Goal: Information Seeking & Learning: Learn about a topic

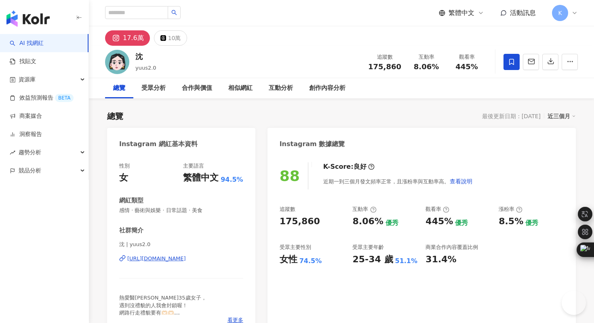
type input "*********"
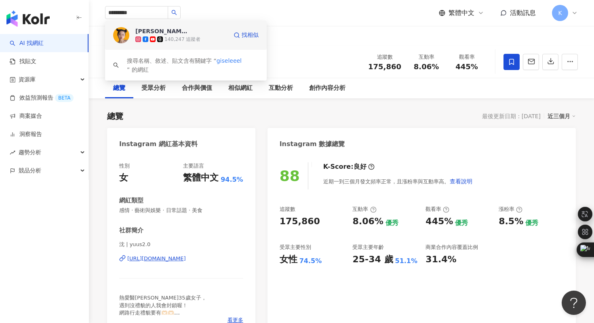
click at [117, 36] on img at bounding box center [121, 35] width 16 height 16
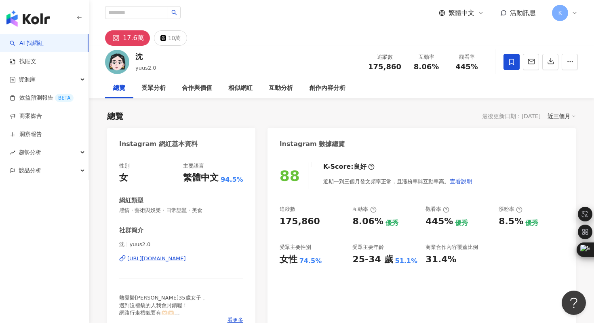
click at [186, 257] on div "https://www.instagram.com/yuus2.0/" at bounding box center [156, 258] width 59 height 7
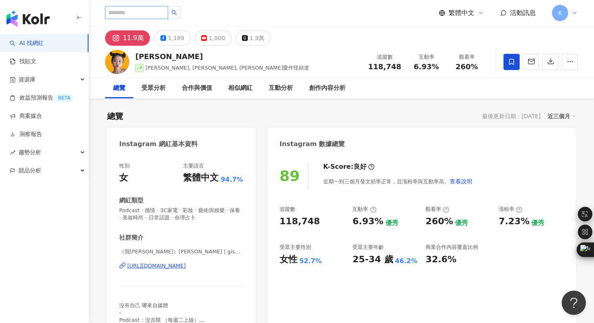
click at [147, 13] on input "search" at bounding box center [136, 12] width 63 height 13
paste input "*******"
type input "*******"
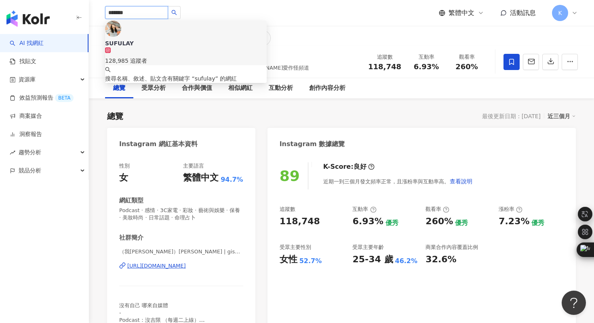
click at [121, 35] on img at bounding box center [113, 29] width 16 height 16
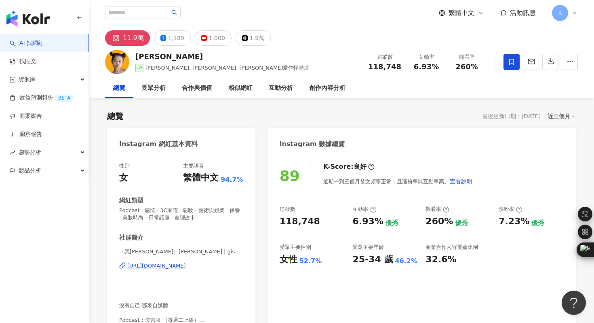
click at [359, 113] on div "總覽 最後更新日期：2025/10/6 近三個月" at bounding box center [341, 115] width 469 height 11
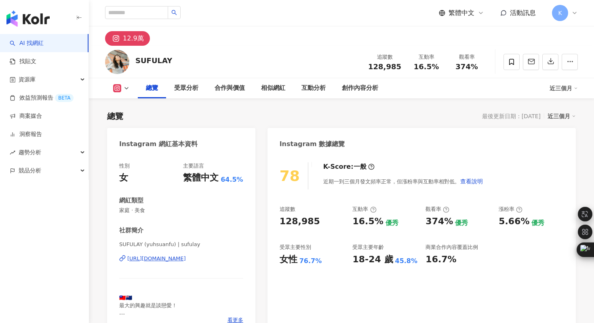
click at [186, 258] on div "https://www.instagram.com/sufulay/" at bounding box center [156, 258] width 59 height 7
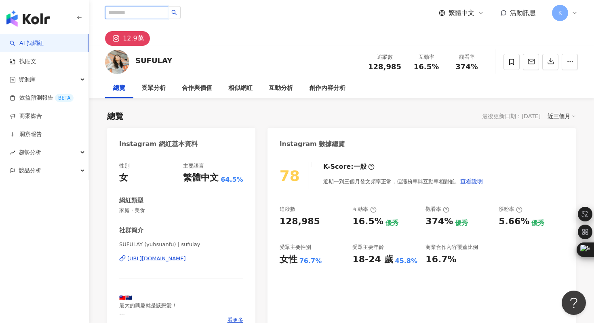
click at [127, 11] on input "search" at bounding box center [136, 12] width 63 height 13
paste input "**********"
type input "**********"
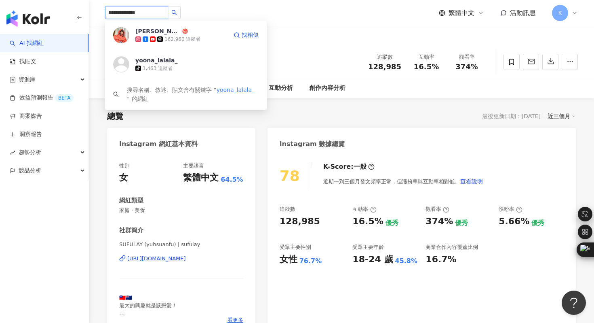
click at [119, 37] on img at bounding box center [121, 35] width 16 height 16
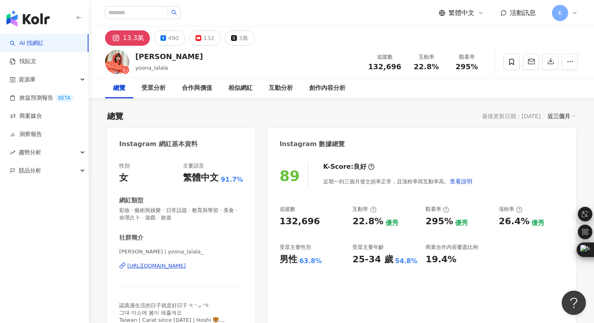
click at [149, 266] on div "https://www.instagram.com/yoona_lalala_/" at bounding box center [156, 265] width 59 height 7
click at [133, 10] on input "search" at bounding box center [136, 12] width 63 height 13
type input "*"
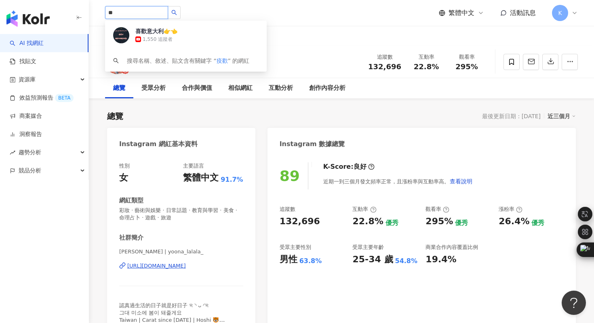
type input "**"
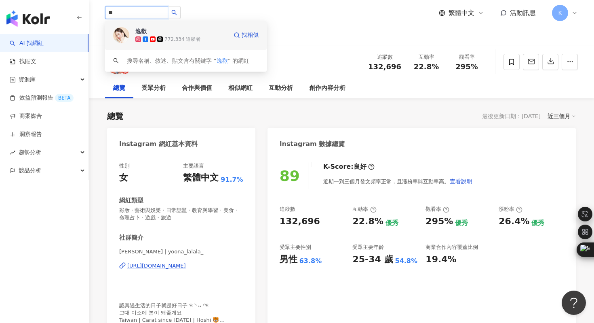
click at [120, 41] on img at bounding box center [121, 35] width 16 height 16
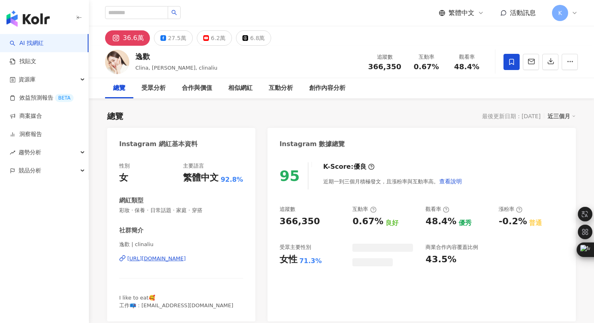
click at [186, 257] on div "[URL][DOMAIN_NAME]" at bounding box center [156, 258] width 59 height 7
click at [119, 17] on input "search" at bounding box center [136, 12] width 63 height 13
paste input "**********"
type input "**********"
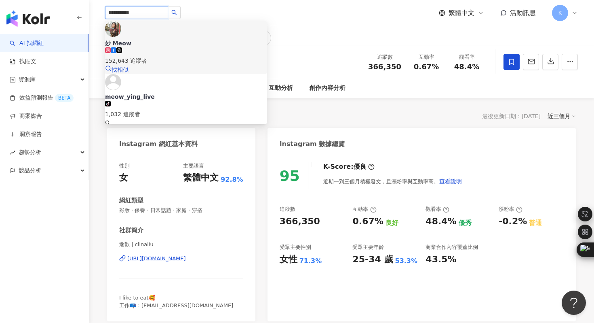
click at [120, 37] on img at bounding box center [113, 29] width 16 height 16
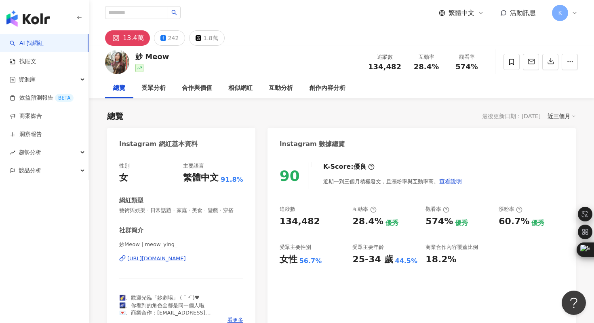
click at [170, 260] on div "[URL][DOMAIN_NAME]" at bounding box center [156, 258] width 59 height 7
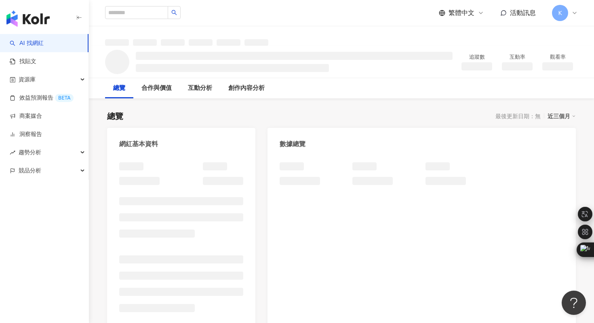
scroll to position [1, 0]
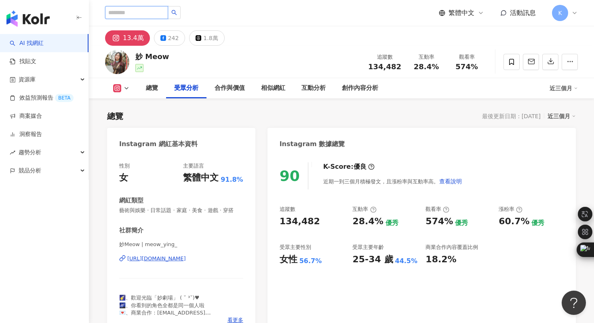
click at [129, 13] on input "search" at bounding box center [136, 12] width 63 height 13
paste input "********"
type input "********"
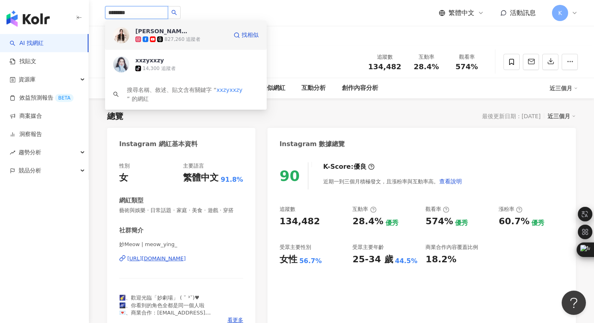
click at [122, 33] on img at bounding box center [121, 35] width 16 height 16
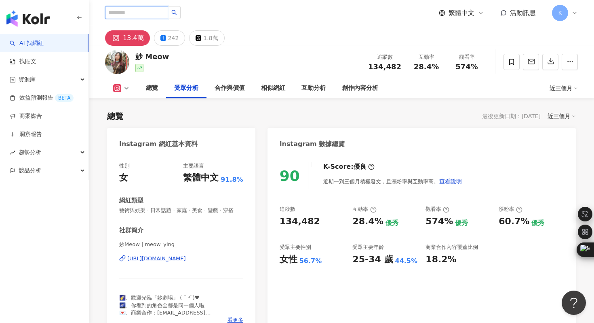
paste input "**********"
type input "**********"
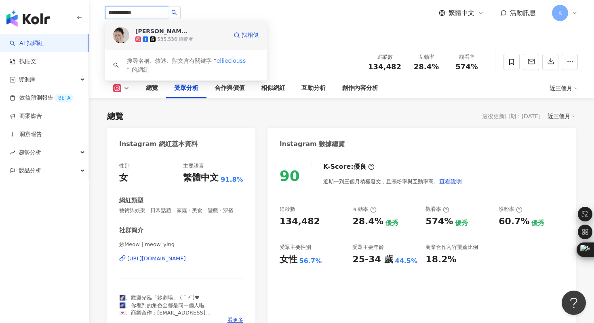
click at [119, 37] on img at bounding box center [121, 35] width 16 height 16
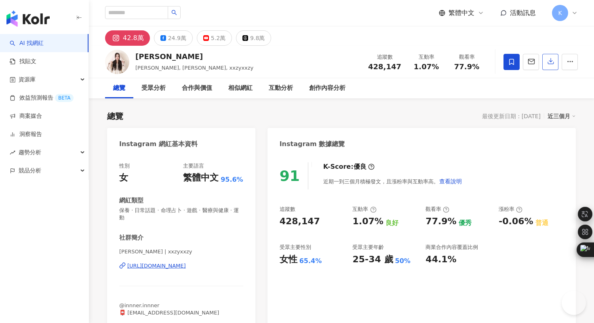
click at [550, 62] on icon "button" at bounding box center [550, 60] width 7 height 7
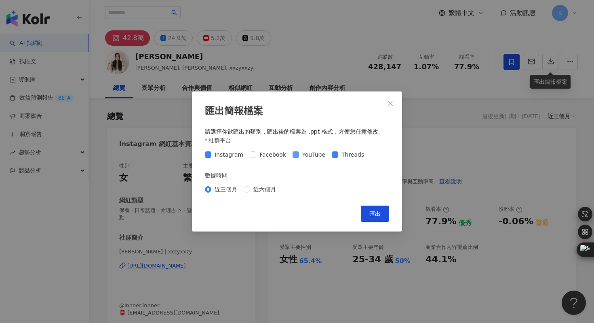
click at [302, 154] on span "YouTube" at bounding box center [314, 154] width 30 height 9
click at [373, 212] on span "匯出" at bounding box center [374, 213] width 11 height 6
click at [458, 143] on div "匯出簡報檔案 請選擇你欲匯出的類別，匯出後的檔案為 .ppt 格式，方便您任意修改。 社群平台 Instagram Facebook YouTube Thre…" at bounding box center [297, 161] width 594 height 323
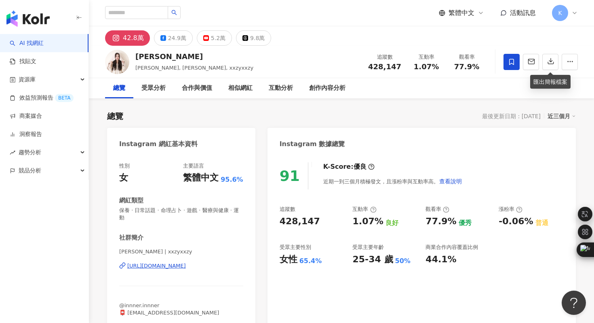
click at [208, 253] on div "玄玄 Sena | xxzyxxzy https://www.instagram.com/xxzyxxzy/" at bounding box center [181, 271] width 124 height 47
click at [122, 13] on input "search" at bounding box center [136, 12] width 63 height 13
paste input "**********"
type input "**********"
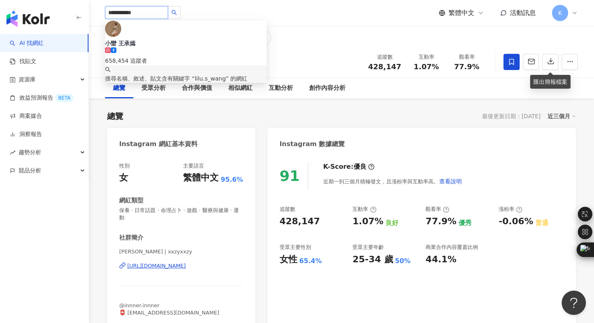
click at [120, 37] on img at bounding box center [113, 29] width 16 height 16
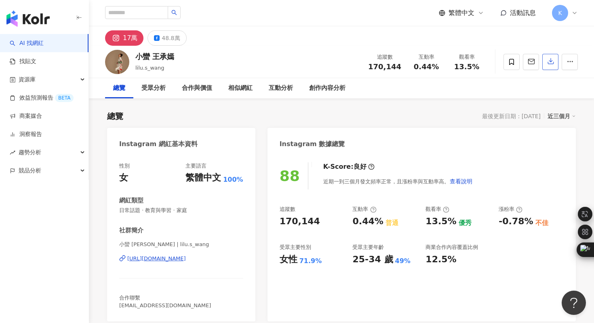
click at [548, 61] on icon "button" at bounding box center [550, 60] width 7 height 7
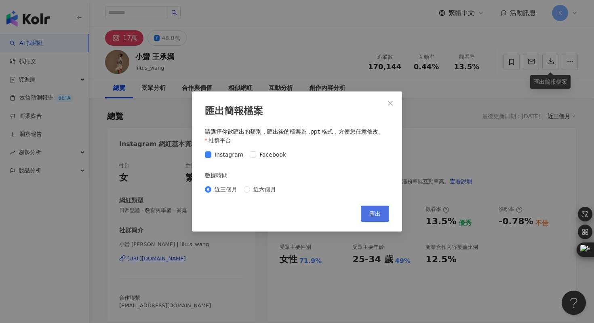
click at [373, 211] on span "匯出" at bounding box center [374, 213] width 11 height 6
click at [259, 57] on div "匯出簡報檔案 請選擇你欲匯出的類別，匯出後的檔案為 .ppt 格式，方便您任意修改。 社群平台 Instagram Facebook 數據時間 近三個月 近六…" at bounding box center [297, 161] width 594 height 323
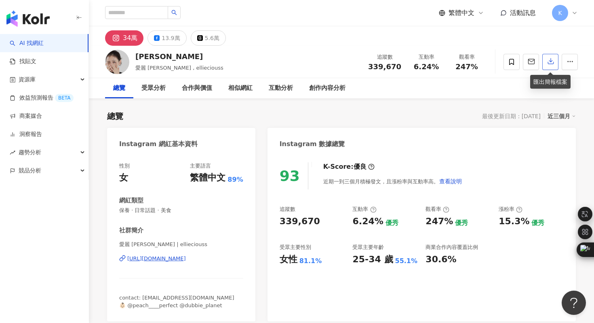
click at [552, 65] on icon "button" at bounding box center [550, 60] width 7 height 7
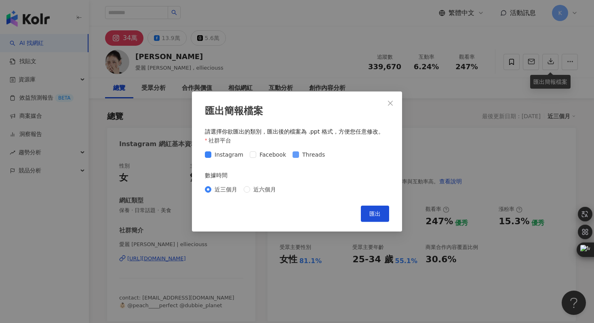
click at [299, 157] on span "Threads" at bounding box center [313, 154] width 29 height 9
click at [371, 215] on span "匯出" at bounding box center [374, 213] width 11 height 6
click at [236, 63] on div "匯出簡報檔案 請選擇你欲匯出的類別，匯出後的檔案為 .ppt 格式，方便您任意修改。 社群平台 Instagram Facebook Threads 數據時間…" at bounding box center [297, 161] width 594 height 323
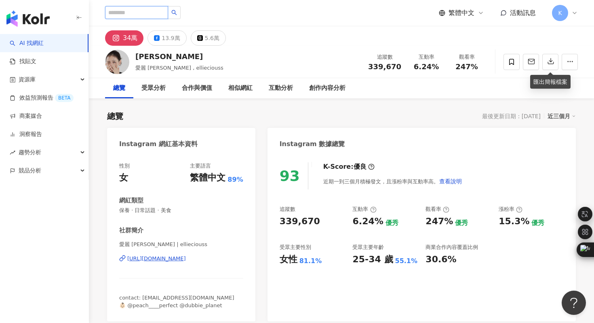
click at [133, 12] on input "search" at bounding box center [136, 12] width 63 height 13
paste input "**********"
type input "**********"
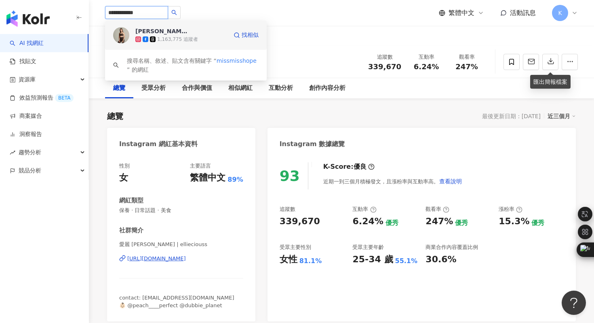
click at [122, 34] on img at bounding box center [121, 35] width 16 height 16
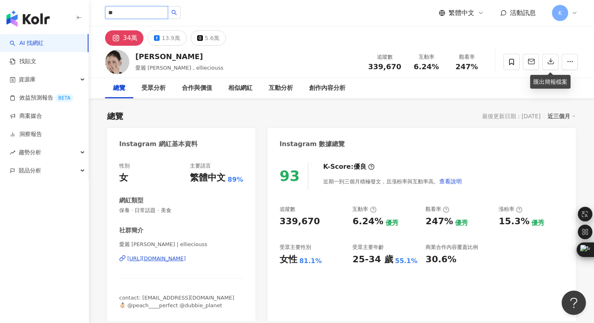
type input "**"
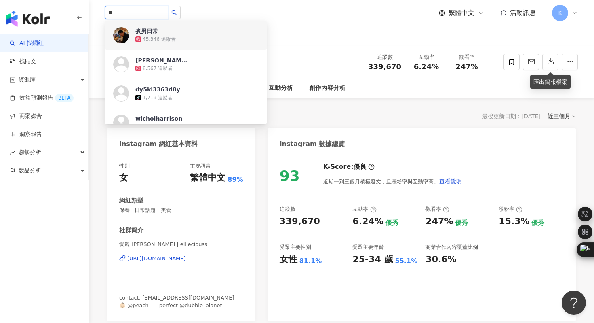
click at [122, 39] on img at bounding box center [121, 35] width 16 height 16
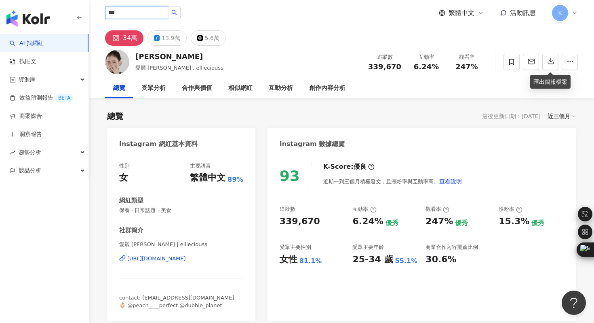
type input "*"
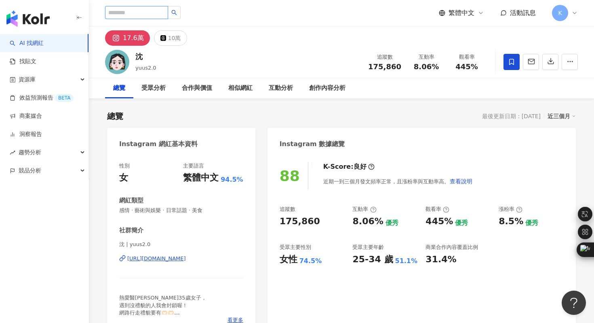
click at [148, 8] on input "search" at bounding box center [136, 12] width 63 height 13
paste input "*******"
type input "*******"
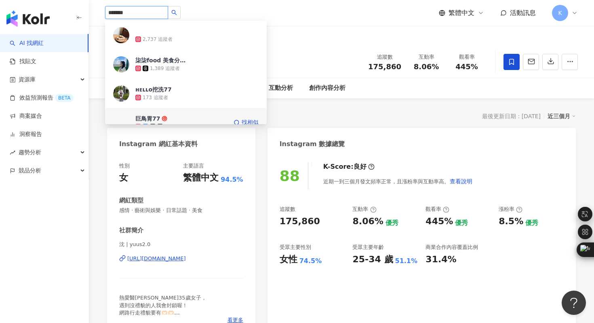
click at [123, 118] on img at bounding box center [121, 122] width 16 height 16
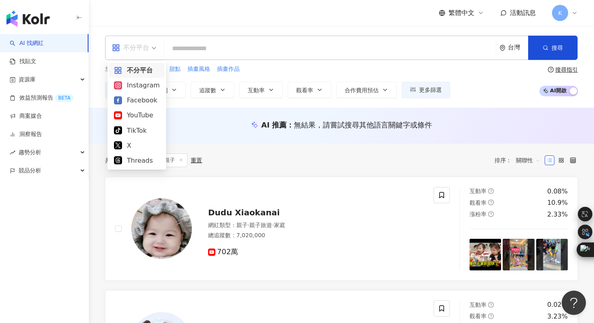
click at [131, 41] on div "不分平台" at bounding box center [134, 47] width 53 height 23
click at [141, 88] on div "Instagram" at bounding box center [137, 85] width 46 height 10
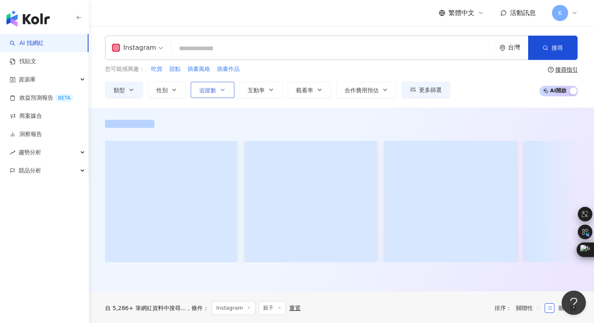
click at [210, 88] on span "追蹤數" at bounding box center [207, 90] width 17 height 6
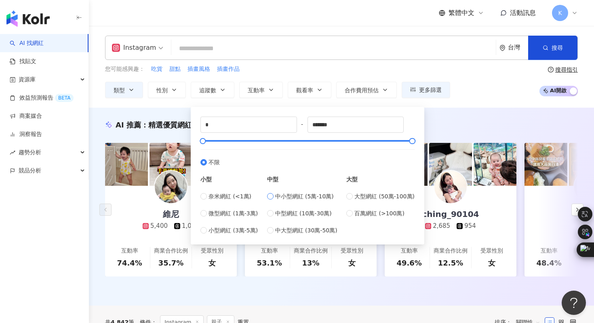
click at [318, 195] on span "中小型網紅 (5萬-10萬)" at bounding box center [304, 196] width 59 height 9
type input "*****"
click at [458, 118] on div "AI 推薦 ： 精選優質網紅 維尼 5,400 1,074 互動率 74.4% 商業合作比例 35.7% 受眾性別 女 詠祈 4,153 702 互動率 53…" at bounding box center [341, 207] width 505 height 198
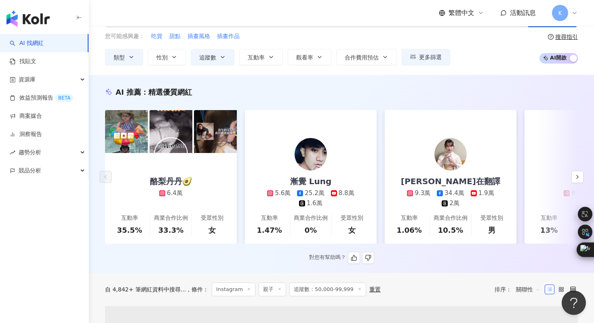
scroll to position [34, 0]
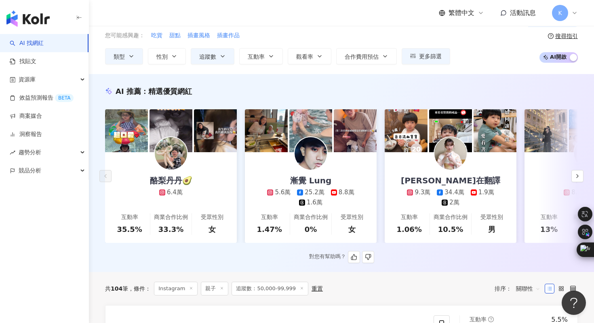
click at [189, 143] on img at bounding box center [171, 130] width 43 height 43
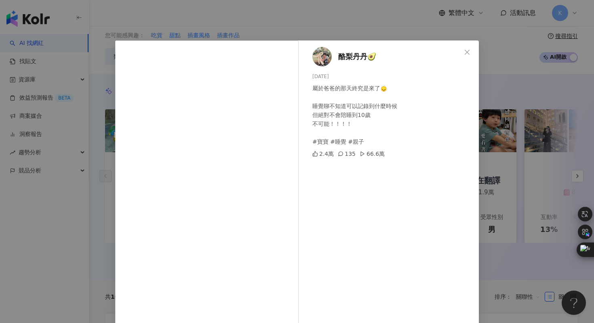
click at [346, 58] on span "酪梨丹丹🥑" at bounding box center [357, 56] width 38 height 11
click at [330, 19] on div "酪梨丹丹🥑 2025/9/12 屬於爸爸的那天終究是來了🙂‍↕️ 睡覺聊不知道可以記錄到什麼時候 但絕對不會陪睡到10歲 不可能！！！！ #寶寶 #睡覺 #親…" at bounding box center [297, 161] width 594 height 323
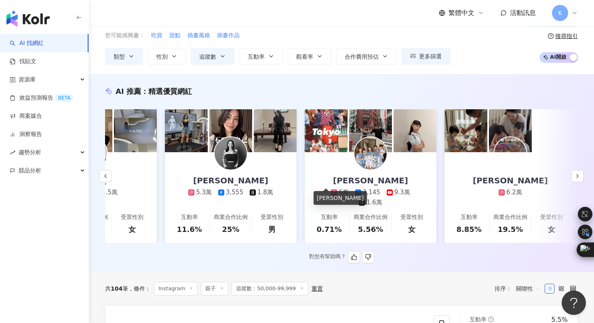
scroll to position [0, 544]
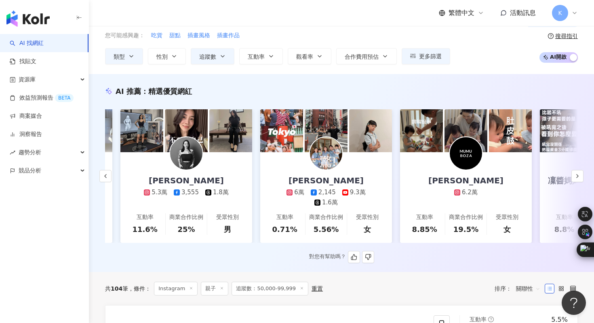
click at [328, 165] on img at bounding box center [326, 153] width 32 height 32
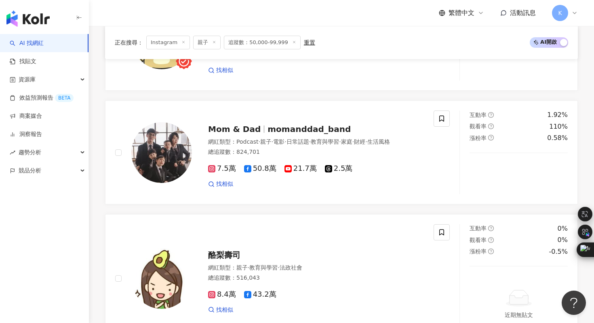
scroll to position [1033, 0]
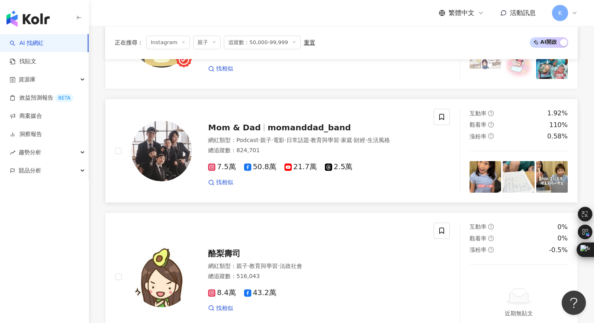
click at [177, 141] on img at bounding box center [161, 150] width 61 height 61
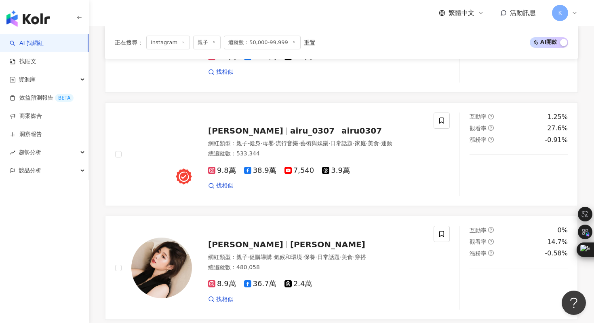
scroll to position [1507, 0]
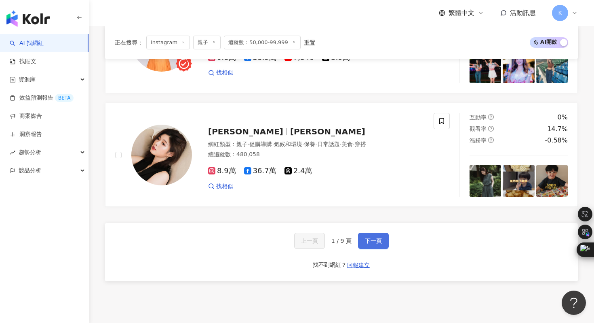
click at [379, 241] on span "下一頁" at bounding box center [373, 240] width 17 height 6
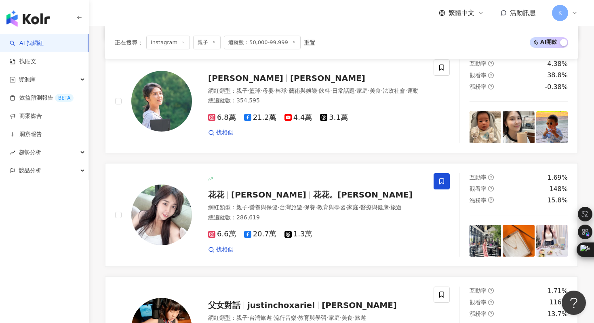
scroll to position [1551, 0]
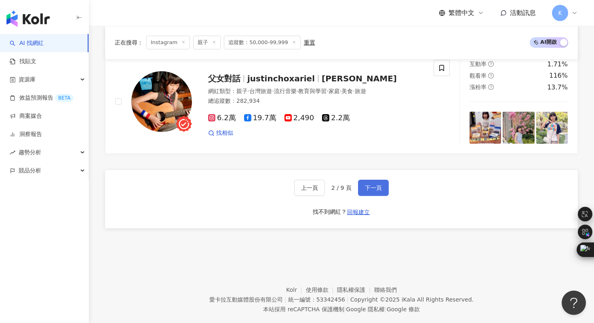
click at [382, 179] on button "下一頁" at bounding box center [373, 187] width 31 height 16
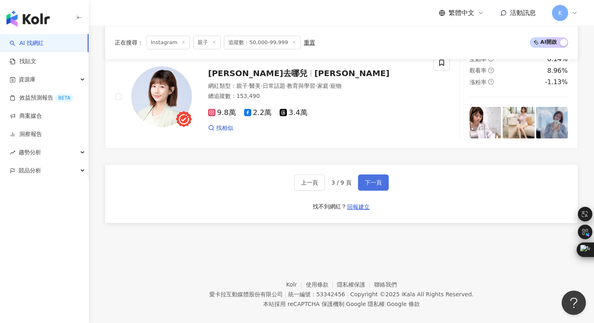
click at [370, 179] on span "下一頁" at bounding box center [373, 182] width 17 height 6
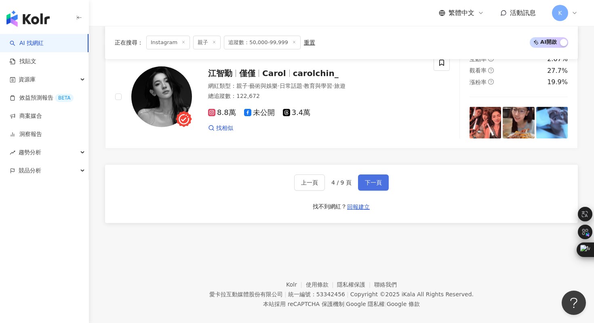
click at [384, 174] on button "下一頁" at bounding box center [373, 182] width 31 height 16
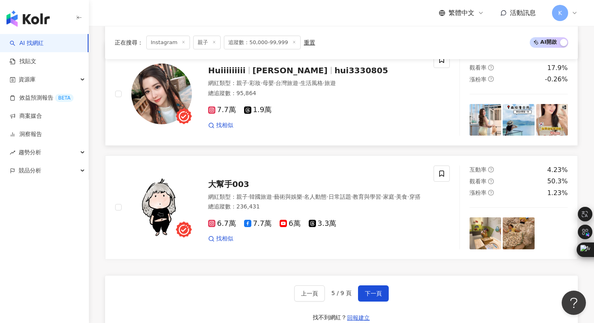
scroll to position [1554, 0]
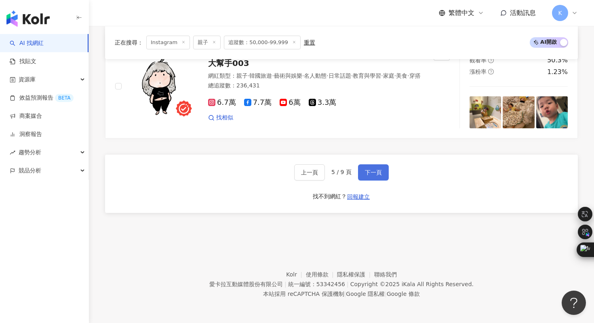
click at [370, 171] on span "下一頁" at bounding box center [373, 172] width 17 height 6
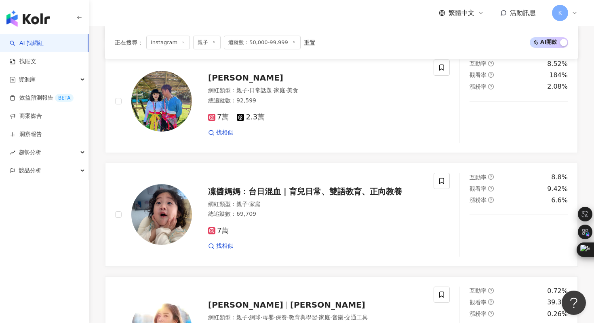
scroll to position [1183, 0]
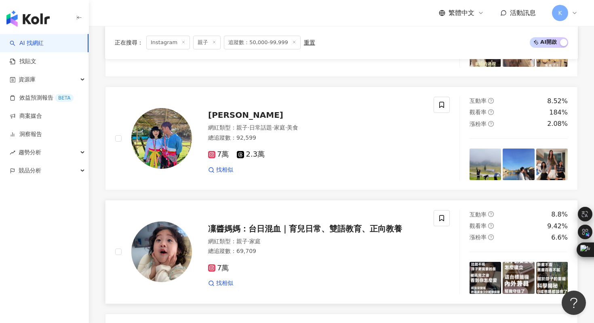
click at [167, 252] on img at bounding box center [161, 251] width 61 height 61
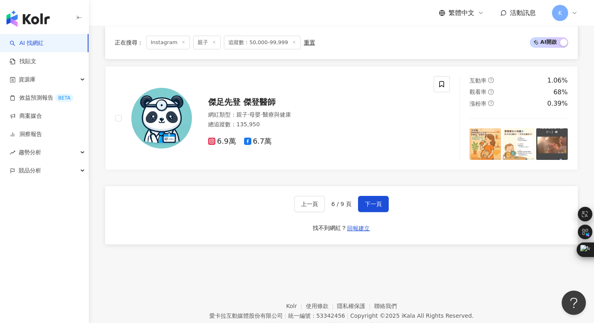
scroll to position [1575, 0]
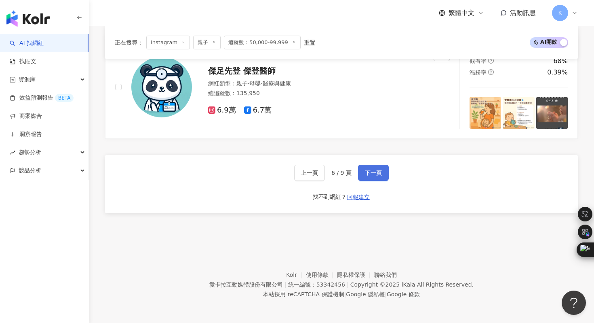
click at [382, 171] on button "下一頁" at bounding box center [373, 173] width 31 height 16
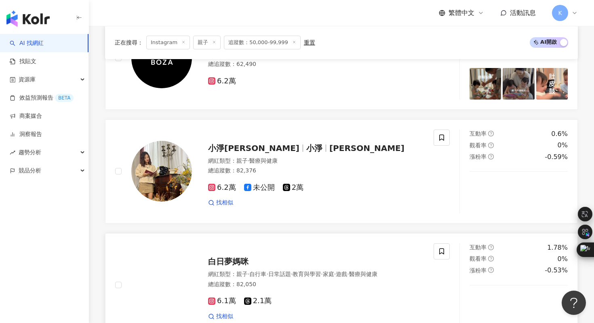
scroll to position [1551, 0]
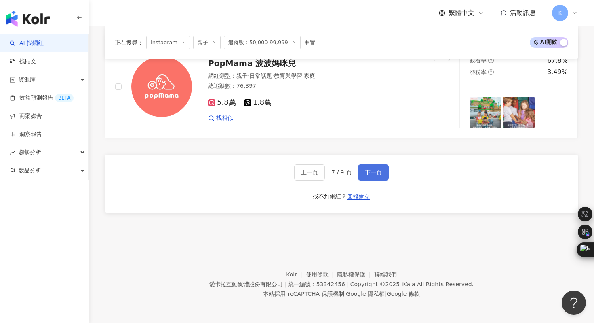
click at [375, 173] on span "下一頁" at bounding box center [373, 172] width 17 height 6
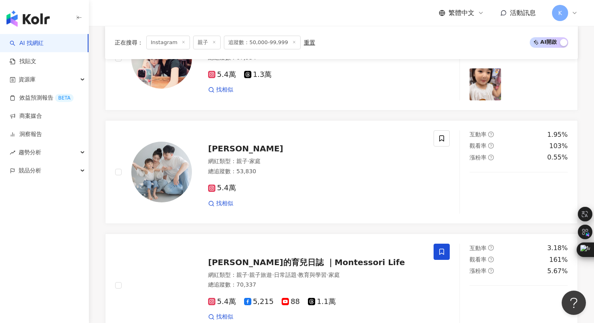
scroll to position [966, 0]
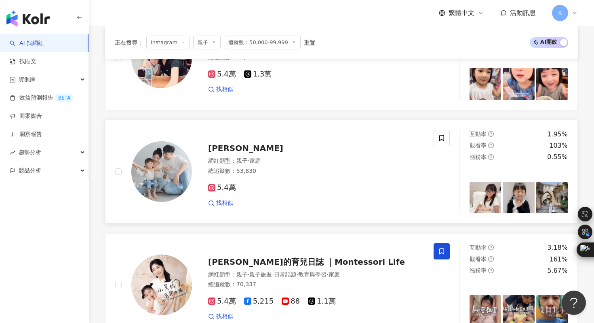
click at [181, 162] on img at bounding box center [161, 171] width 61 height 61
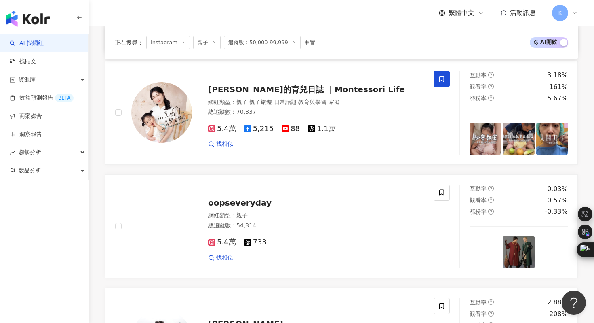
scroll to position [1115, 0]
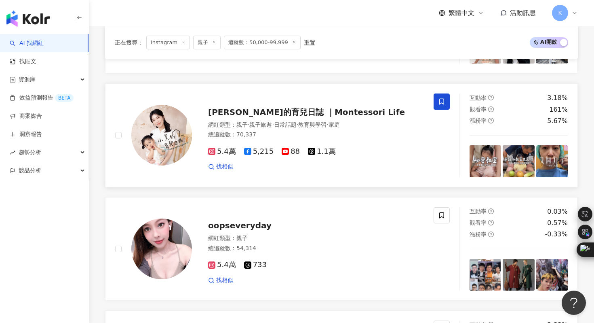
click at [179, 138] on img at bounding box center [161, 135] width 61 height 61
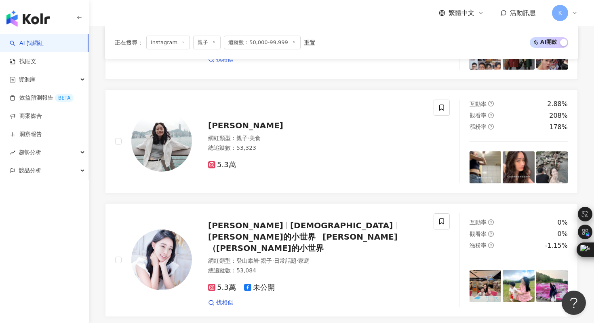
scroll to position [1347, 0]
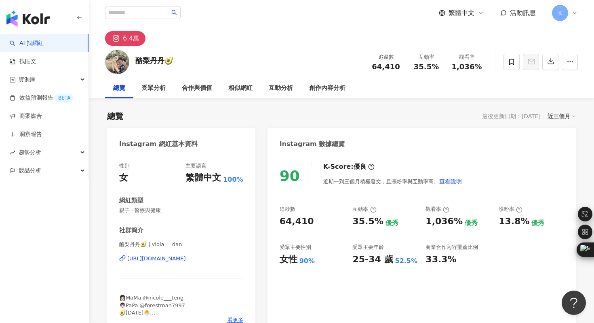
click at [184, 255] on div "[URL][DOMAIN_NAME]" at bounding box center [156, 258] width 59 height 7
click at [549, 64] on icon "button" at bounding box center [551, 62] width 6 height 6
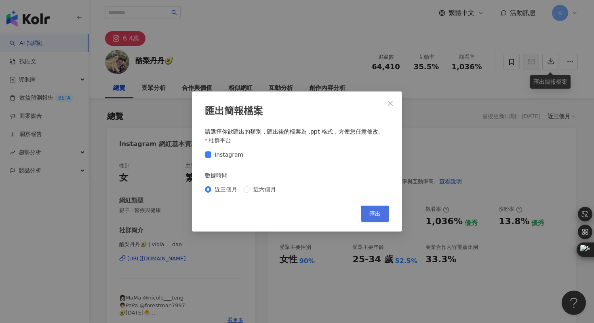
click at [365, 214] on button "匯出" at bounding box center [375, 213] width 28 height 16
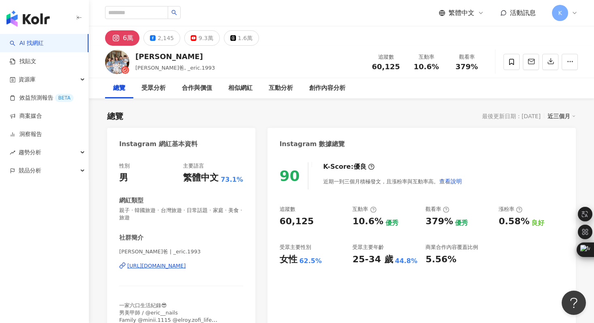
click at [548, 63] on icon "button" at bounding box center [551, 62] width 6 height 6
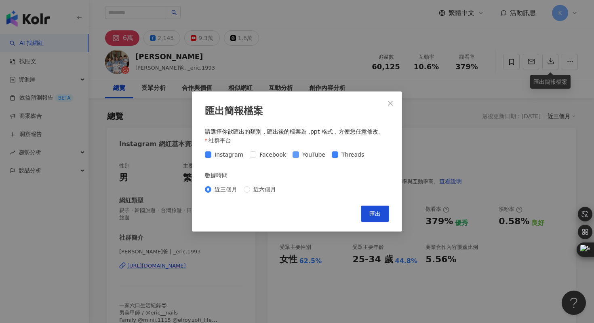
click at [293, 157] on span at bounding box center [296, 154] width 6 height 6
click at [376, 215] on span "匯出" at bounding box center [374, 213] width 11 height 6
click at [175, 266] on div "匯出簡報檔案 請選擇你欲匯出的類別，匯出後的檔案為 .ppt 格式，方便您任意修改。 社群平台 Instagram Facebook YouTube Thre…" at bounding box center [297, 161] width 594 height 323
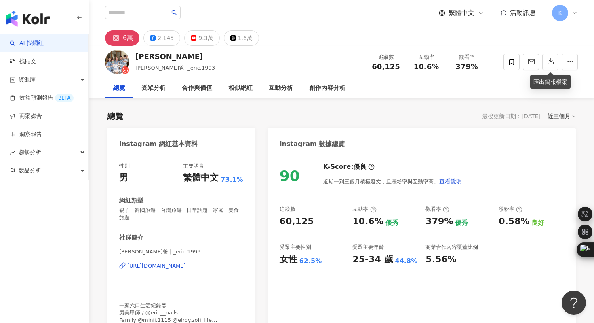
click at [175, 266] on div "https://www.instagram.com/_eric.1993/" at bounding box center [156, 265] width 59 height 7
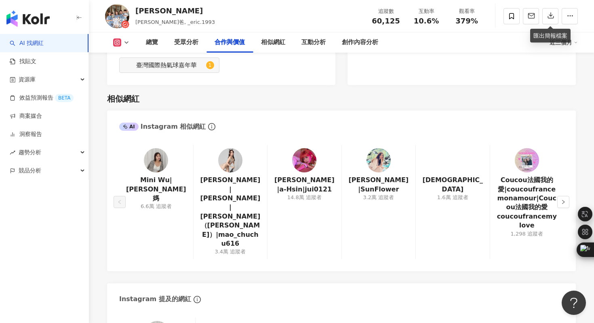
scroll to position [1250, 0]
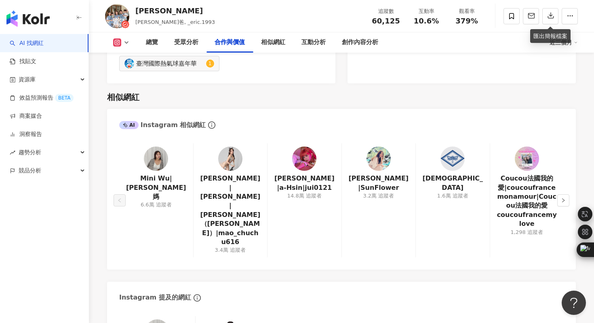
click at [165, 156] on img at bounding box center [156, 158] width 24 height 24
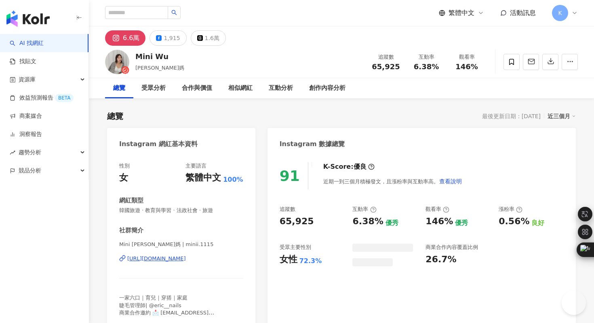
click at [186, 258] on div "[URL][DOMAIN_NAME]" at bounding box center [156, 258] width 59 height 7
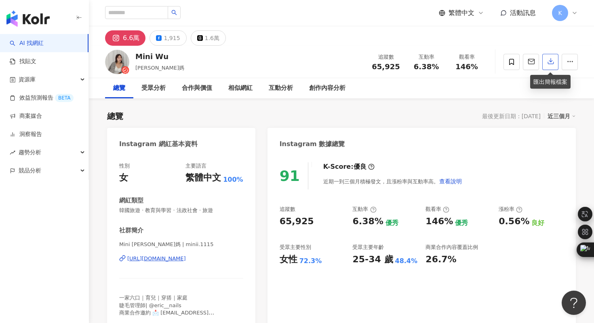
click at [557, 61] on button "button" at bounding box center [550, 62] width 16 height 16
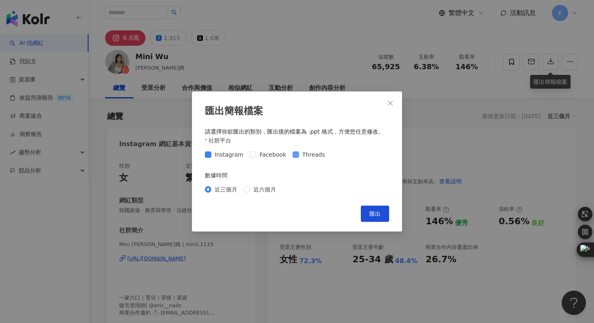
click at [294, 154] on span at bounding box center [296, 154] width 6 height 6
click at [376, 213] on span "匯出" at bounding box center [374, 213] width 11 height 6
click at [314, 57] on div "匯出簡報檔案 請選擇你欲匯出的類別，匯出後的檔案為 .ppt 格式，方便您任意修改。 社群平台 Instagram Facebook Threads 數據時間…" at bounding box center [297, 161] width 594 height 323
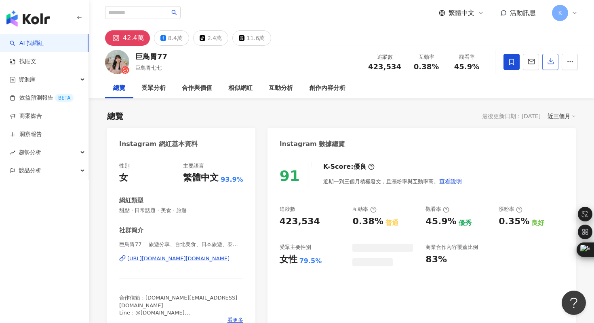
click at [552, 64] on icon "button" at bounding box center [551, 62] width 6 height 6
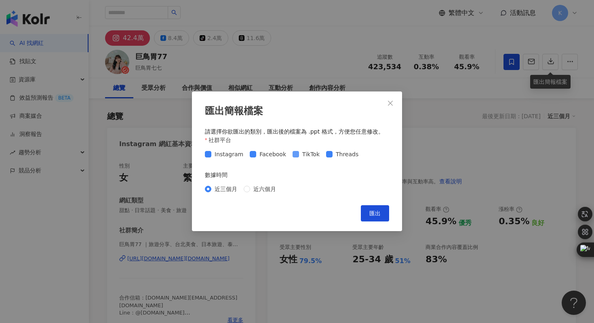
click at [256, 151] on span "Facebook" at bounding box center [272, 154] width 33 height 9
click at [294, 153] on span at bounding box center [296, 154] width 6 height 6
click at [333, 153] on span "Threads" at bounding box center [347, 154] width 29 height 9
click at [379, 211] on span "匯出" at bounding box center [374, 213] width 11 height 6
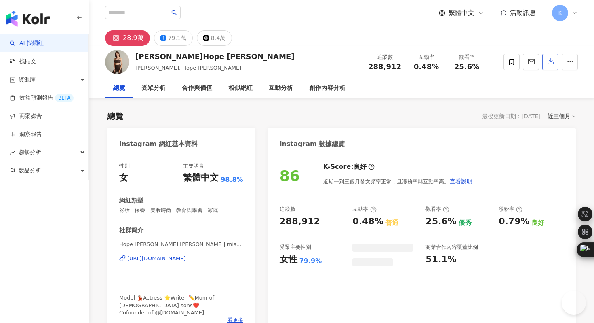
click at [549, 63] on icon "button" at bounding box center [550, 60] width 7 height 7
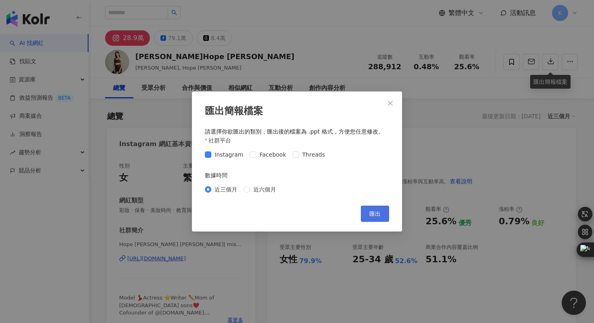
click at [373, 212] on span "匯出" at bounding box center [374, 213] width 11 height 6
click at [235, 68] on div "匯出簡報檔案 請選擇你欲匯出的類別，匯出後的檔案為 .ppt 格式，方便您任意修改。 社群平台 Instagram Facebook Threads 數據時間…" at bounding box center [297, 161] width 594 height 323
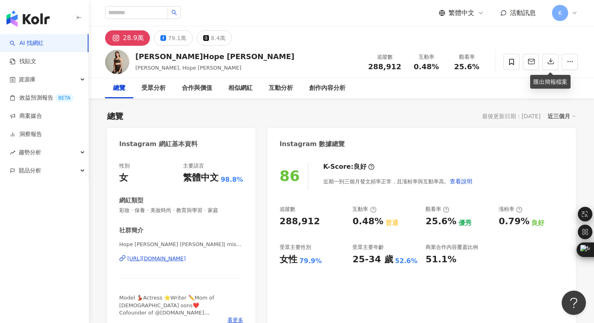
click at [152, 256] on div "https://www.instagram.com/missmisshope/" at bounding box center [156, 258] width 59 height 7
click at [131, 9] on input "search" at bounding box center [136, 12] width 63 height 13
paste input "**********"
type input "**********"
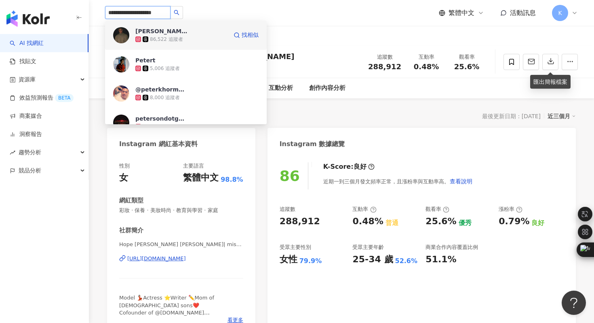
click at [119, 40] on img at bounding box center [121, 35] width 16 height 16
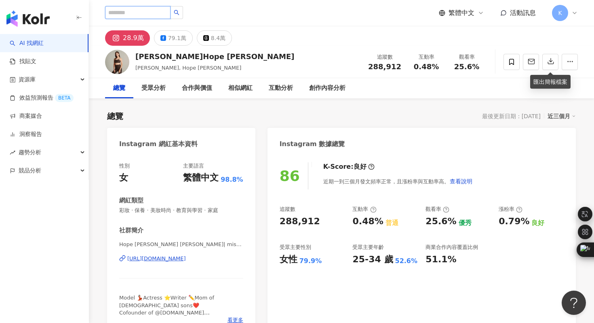
scroll to position [0, 0]
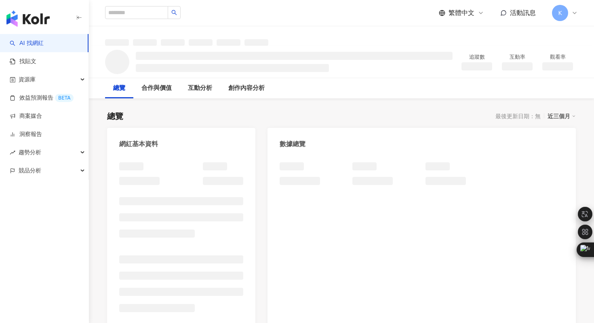
scroll to position [42, 0]
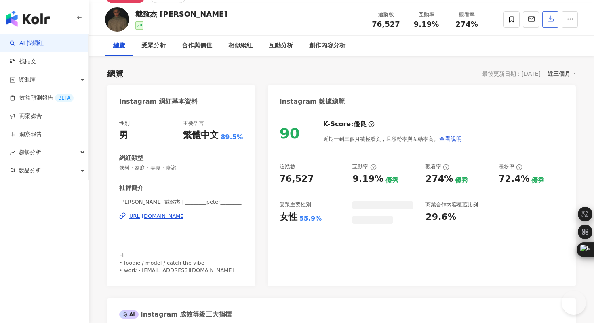
scroll to position [9, 0]
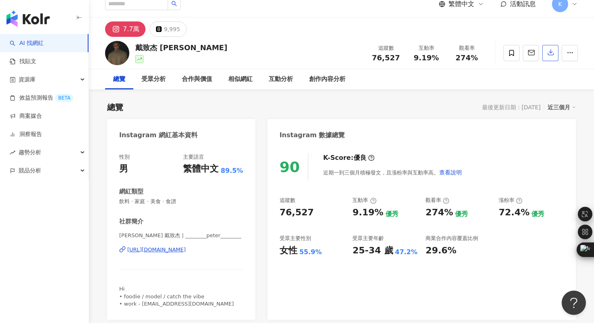
click at [552, 52] on icon "button" at bounding box center [550, 52] width 7 height 7
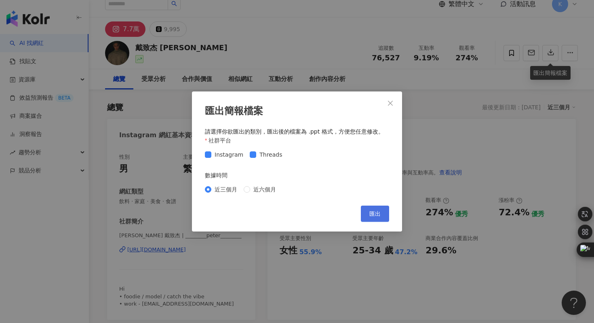
click at [374, 215] on span "匯出" at bounding box center [374, 213] width 11 height 6
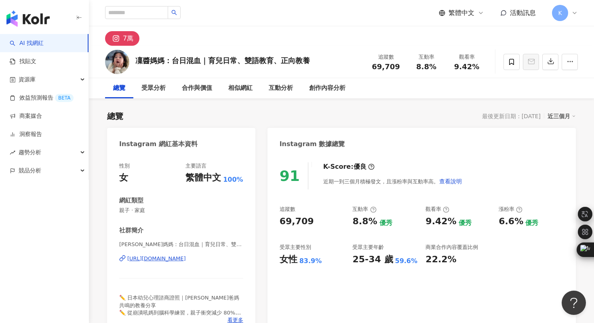
click at [186, 257] on div "https://www.instagram.com/shiyus_rin/" at bounding box center [156, 258] width 59 height 7
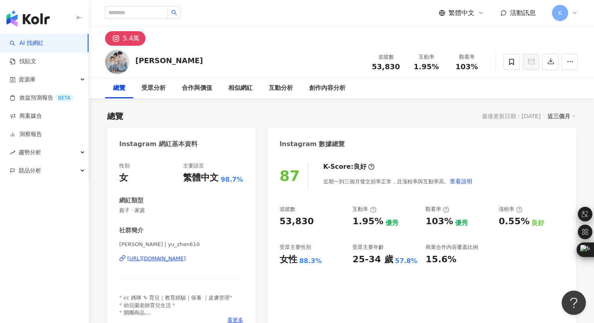
click at [186, 259] on div "[URL][DOMAIN_NAME]" at bounding box center [156, 258] width 59 height 7
click at [550, 61] on icon "button" at bounding box center [551, 62] width 6 height 6
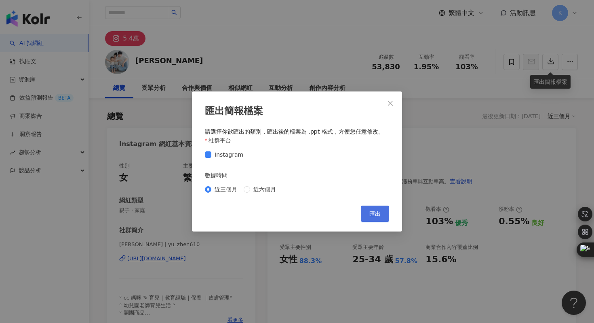
click at [370, 210] on span "匯出" at bounding box center [374, 213] width 11 height 6
click at [203, 40] on div "匯出簡報檔案 請選擇你欲匯出的類別，匯出後的檔案為 .ppt 格式，方便您任意修改。 社群平台 Instagram 數據時間 近三個月 近六個月 Cancel…" at bounding box center [297, 161] width 594 height 323
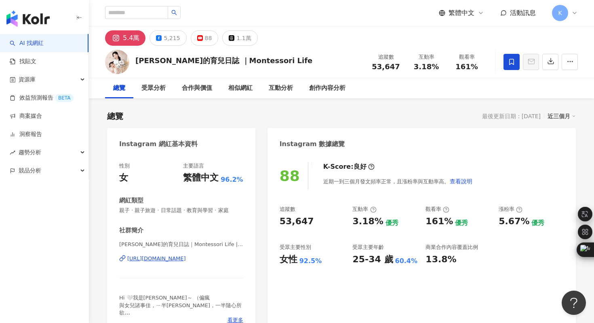
click at [186, 260] on div "https://www.instagram.com/montessorilifeda/" at bounding box center [156, 258] width 59 height 7
click at [552, 58] on icon "button" at bounding box center [550, 60] width 7 height 7
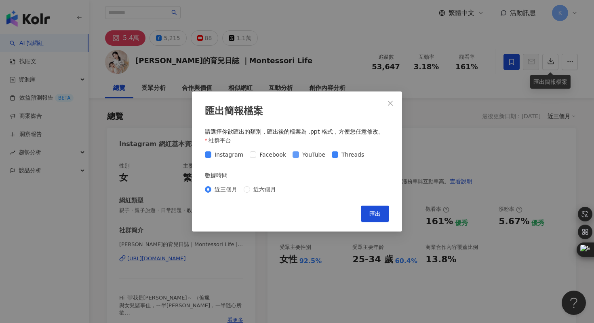
click at [293, 156] on span at bounding box center [296, 154] width 6 height 6
click at [380, 213] on span "匯出" at bounding box center [374, 213] width 11 height 6
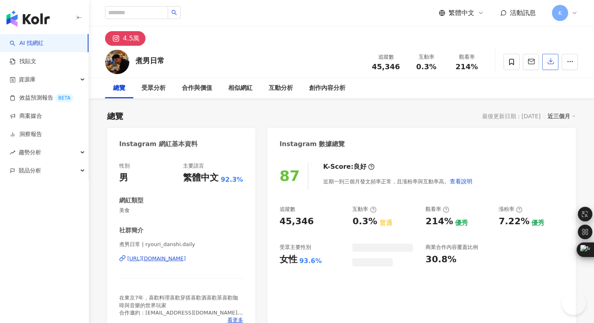
click at [553, 63] on icon "button" at bounding box center [551, 62] width 6 height 6
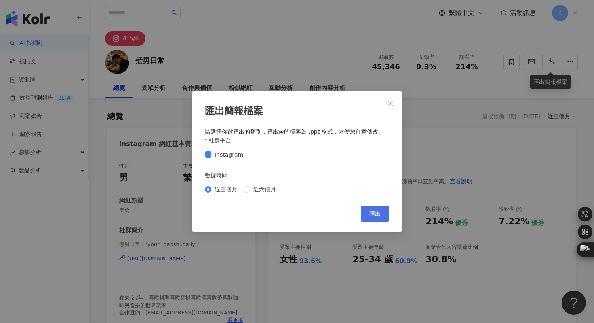
click at [379, 211] on span "匯出" at bounding box center [374, 213] width 11 height 6
click at [160, 204] on div "匯出簡報檔案 請選擇你欲匯出的類別，匯出後的檔案為 .ppt 格式，方便您任意修改。 社群平台 Instagram 數據時間 近三個月 近六個月 Cancel…" at bounding box center [297, 161] width 594 height 323
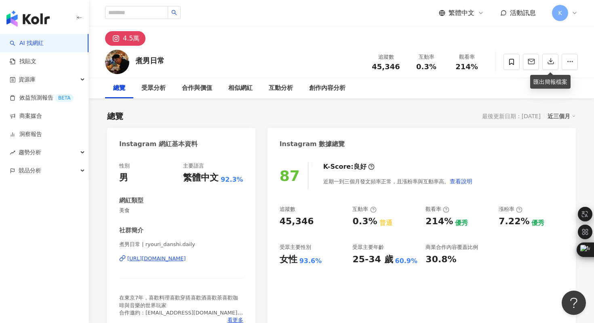
click at [179, 260] on div "https://www.instagram.com/ryouri_danshi.daily/" at bounding box center [156, 258] width 59 height 7
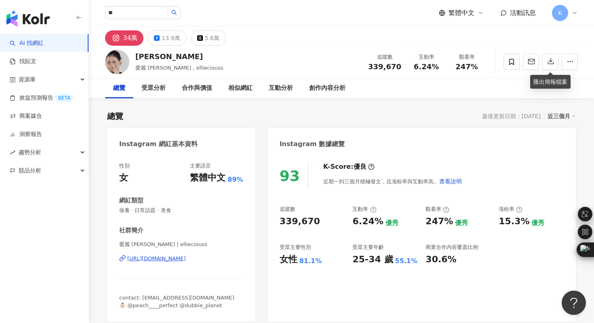
type input "**"
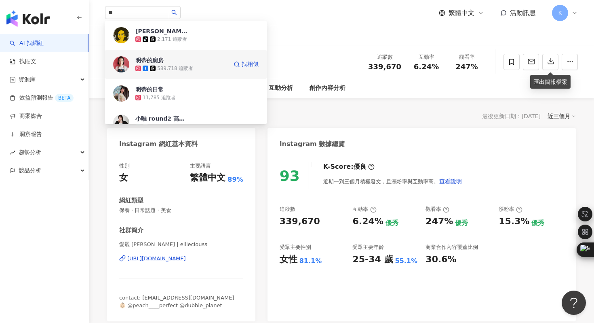
click at [122, 63] on img at bounding box center [121, 64] width 16 height 16
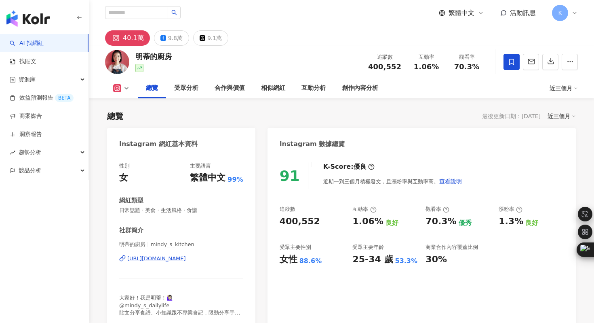
click at [548, 63] on icon "button" at bounding box center [550, 60] width 7 height 7
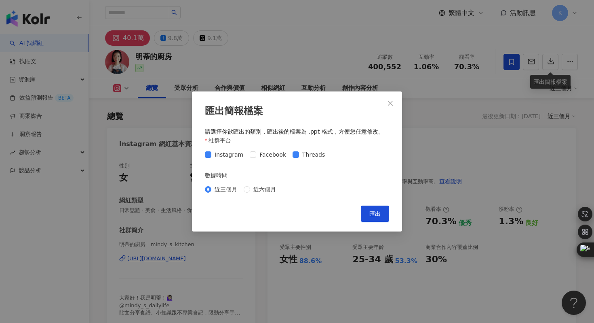
click at [287, 156] on div "Instagram Facebook Threads" at bounding box center [266, 154] width 123 height 9
click at [294, 154] on span at bounding box center [296, 154] width 6 height 6
click at [373, 213] on span "匯出" at bounding box center [374, 213] width 11 height 6
click at [353, 50] on div "匯出簡報檔案 請選擇你欲匯出的類別，匯出後的檔案為 .ppt 格式，方便您任意修改。 社群平台 Instagram Facebook Threads 數據時間…" at bounding box center [297, 161] width 594 height 323
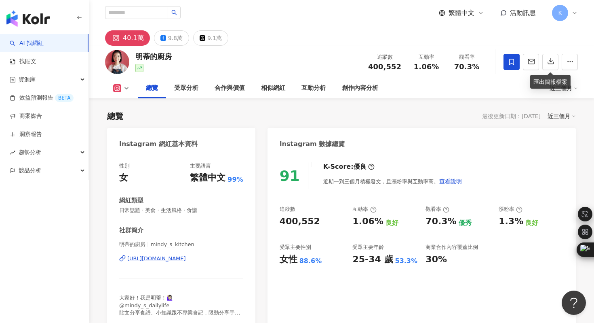
click at [186, 259] on div "[URL][DOMAIN_NAME]" at bounding box center [156, 258] width 59 height 7
